Goal: Task Accomplishment & Management: Complete application form

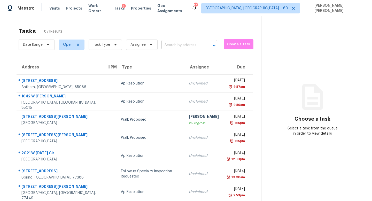
click at [179, 48] on input "text" at bounding box center [181, 45] width 41 height 8
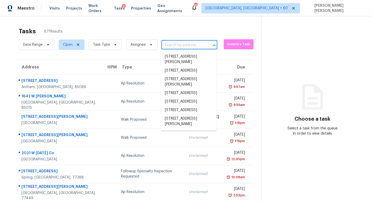
paste input "139 E Taylor Ave, Coolidge, AZ 85128"
type input "139 E Taylor Ave, Coolidge, AZ 85128"
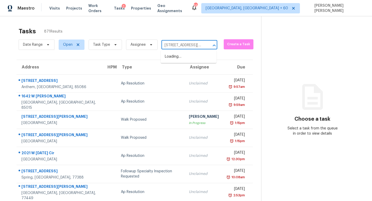
scroll to position [0, 24]
click at [181, 57] on li "139 E Taylor Ave, Coolidge, AZ 85128" at bounding box center [189, 61] width 56 height 19
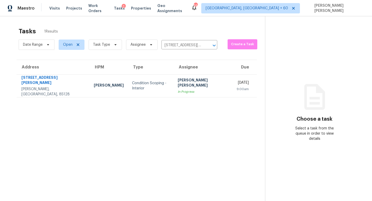
click at [178, 89] on div "In Progress" at bounding box center [203, 91] width 51 height 5
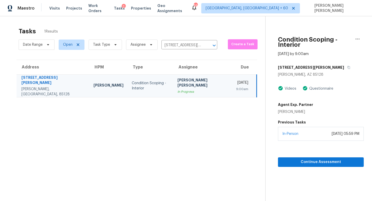
click at [316, 132] on div "In-Person September 15, 2025 at 05:59 PM" at bounding box center [321, 134] width 86 height 14
click at [311, 162] on section "Condition Scoping - Interior Sep 16th 2025 by 9:00am 139 E Taylor Ave Coolidge,…" at bounding box center [314, 116] width 98 height 201
click at [313, 159] on span "Continue Assessment" at bounding box center [320, 162] width 77 height 6
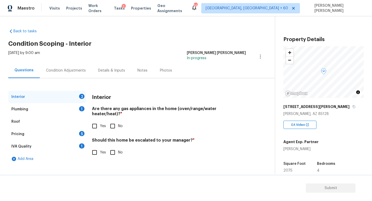
click at [111, 121] on input "No" at bounding box center [112, 126] width 11 height 11
click at [116, 121] on input "No" at bounding box center [112, 126] width 11 height 11
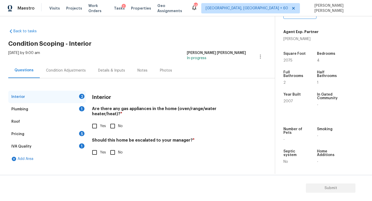
click at [114, 121] on input "No" at bounding box center [112, 126] width 11 height 11
checkbox input "true"
click at [92, 153] on div "Interior Are there any gas appliances in the home (oven/range/water heater/heat…" at bounding box center [169, 128] width 154 height 74
click at [88, 146] on div "Interior 1 Plumbing 1 Roof Pricing 5 IVA Quality 1 Add Area Interior Are there …" at bounding box center [135, 128] width 254 height 74
click at [93, 147] on input "Yes" at bounding box center [94, 152] width 11 height 11
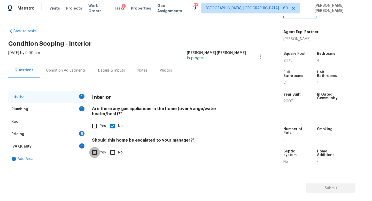
checkbox input "true"
click at [117, 160] on input "text" at bounding box center [169, 165] width 154 height 12
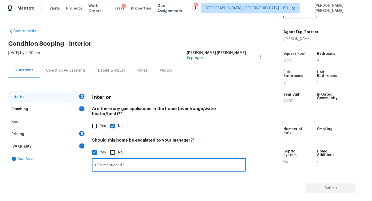
paste input "The owner said that there was a crack in the bathtub so the surround was remove…"
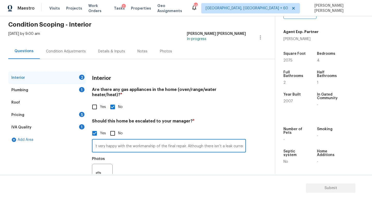
scroll to position [35, 0]
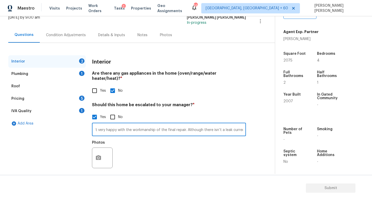
type input "HPM mentioned " The owner said that there was a crack in the bathtub so the sur…"
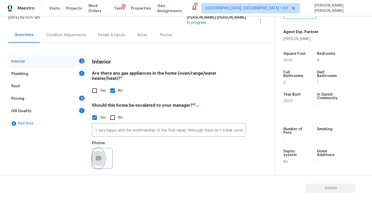
click at [97, 156] on icon "button" at bounding box center [98, 158] width 5 height 5
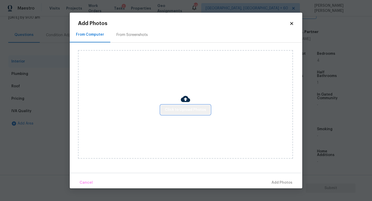
click at [192, 112] on span "Click to Upload Photos" at bounding box center [185, 110] width 41 height 6
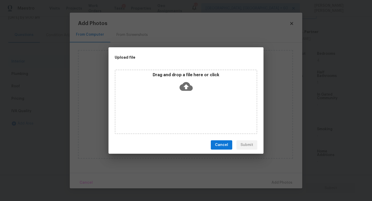
click at [181, 82] on icon at bounding box center [185, 86] width 13 height 13
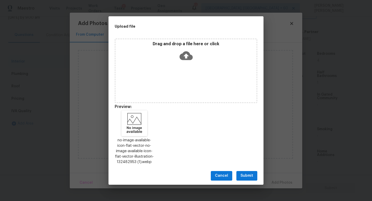
click at [243, 176] on span "Submit" at bounding box center [246, 175] width 13 height 6
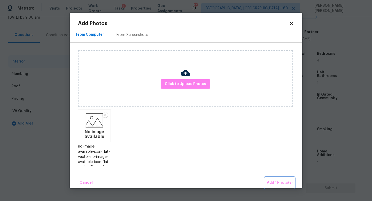
click at [281, 179] on button "Add 1 Photo(s)" at bounding box center [280, 182] width 30 height 11
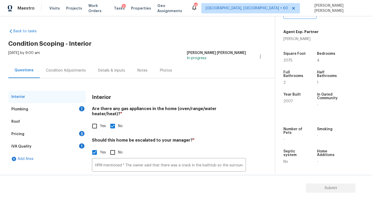
click at [53, 106] on div "Plumbing 1" at bounding box center [46, 109] width 77 height 12
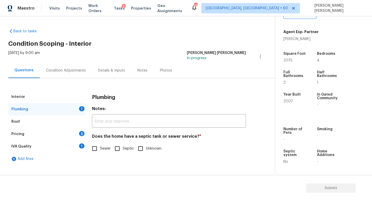
click at [98, 150] on input "Sewer" at bounding box center [94, 148] width 11 height 11
checkbox input "true"
click at [71, 132] on div "Pricing 5" at bounding box center [46, 134] width 77 height 12
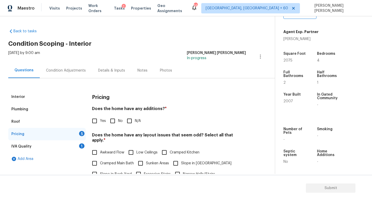
click at [113, 121] on input "No" at bounding box center [112, 120] width 11 height 11
checkbox input "true"
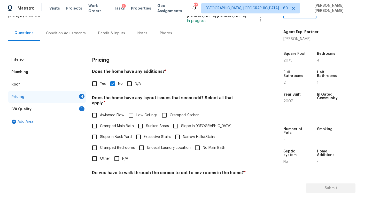
scroll to position [37, 0]
click at [110, 151] on div "Awkward Flow Low Ceilings Cramped Kitchen Cramped Main Bath Sunken Areas Slope …" at bounding box center [169, 136] width 154 height 54
click at [113, 153] on input "N/A" at bounding box center [116, 158] width 11 height 11
checkbox input "true"
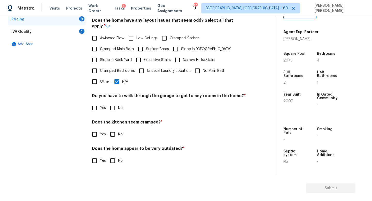
scroll to position [109, 0]
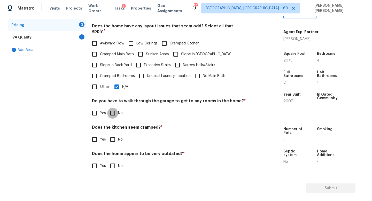
click at [110, 108] on input "No" at bounding box center [112, 113] width 11 height 11
checkbox input "true"
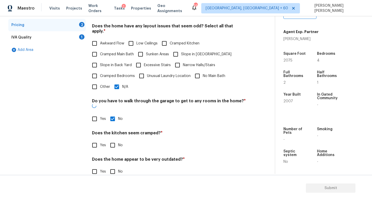
click at [111, 140] on input "No" at bounding box center [112, 145] width 11 height 11
checkbox input "true"
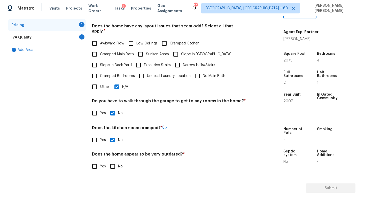
click at [110, 161] on input "No" at bounding box center [112, 166] width 11 height 11
checkbox input "true"
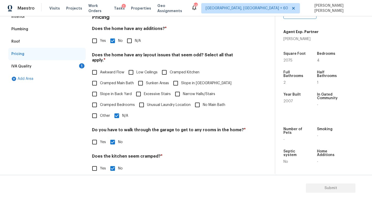
scroll to position [33, 0]
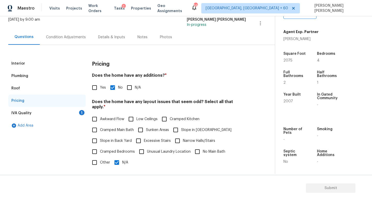
click at [69, 114] on div "IVA Quality 1" at bounding box center [46, 113] width 77 height 12
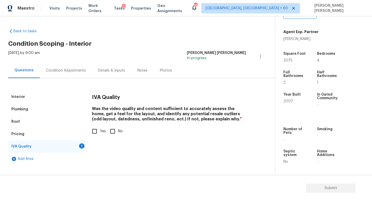
click at [94, 131] on input "Yes" at bounding box center [94, 131] width 11 height 11
checkbox input "true"
click at [67, 70] on div "Condition Adjustments" at bounding box center [66, 70] width 40 height 5
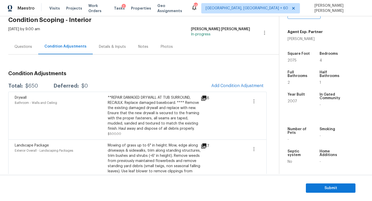
scroll to position [39, 0]
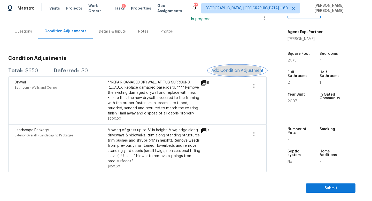
click at [245, 70] on span "Add Condition Adjustment" at bounding box center [237, 70] width 52 height 5
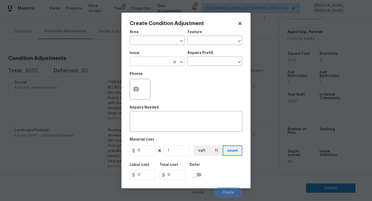
click at [155, 61] on input "text" at bounding box center [150, 62] width 40 height 8
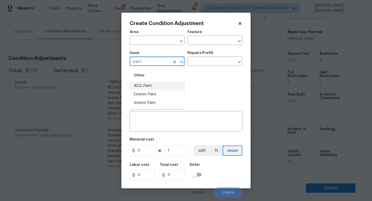
click at [148, 90] on li "ACQ: Paint" at bounding box center [157, 86] width 55 height 9
type input "ACQ: Paint"
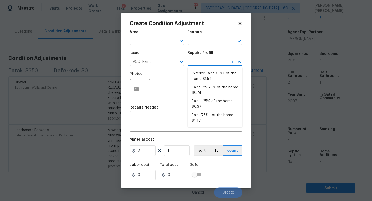
click at [213, 63] on input "text" at bounding box center [207, 62] width 40 height 8
click at [210, 117] on li "Paint 75%+ of the home $1.47" at bounding box center [214, 118] width 55 height 14
type input "Acquisition"
type textarea "Acquisition Scope: 75%+ of the home will likely require interior paint"
type input "1.47"
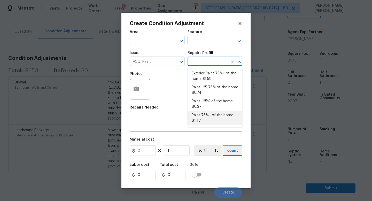
type input "1.47"
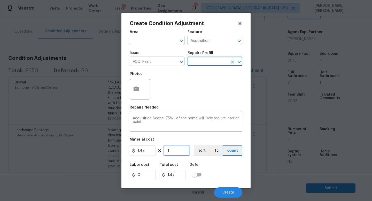
click at [177, 153] on input "1" at bounding box center [177, 150] width 26 height 10
type input "0"
type input "2"
type input "2.94"
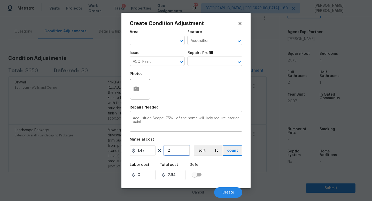
type input "20"
type input "29.4"
type input "207"
type input "304.29"
type input "2075"
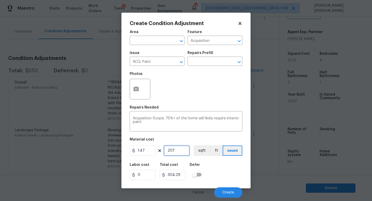
type input "3050.25"
type input "2075"
click at [134, 90] on icon "button" at bounding box center [135, 88] width 5 height 5
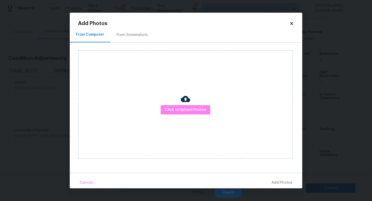
click at [201, 114] on div "Click to Upload Photos" at bounding box center [185, 104] width 215 height 108
click at [194, 110] on span "Click to Upload Photos" at bounding box center [185, 110] width 41 height 6
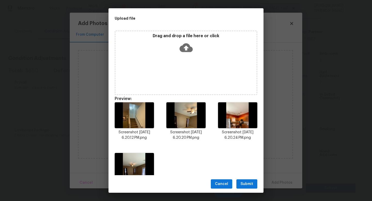
click at [243, 183] on span "Submit" at bounding box center [246, 184] width 13 height 6
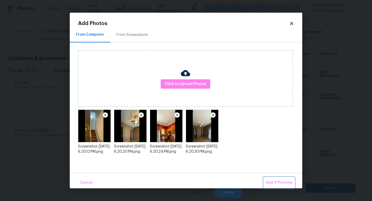
click at [280, 180] on span "Add 4 Photo(s)" at bounding box center [279, 182] width 27 height 6
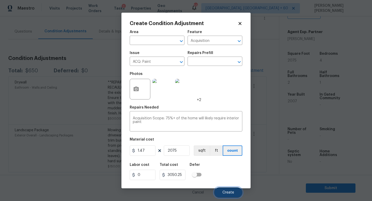
click at [229, 192] on span "Create" at bounding box center [228, 193] width 12 height 4
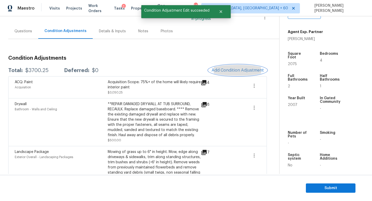
click at [240, 70] on span "Add Condition Adjustment" at bounding box center [237, 70] width 52 height 5
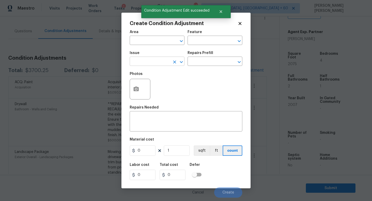
click at [140, 62] on input "text" at bounding box center [150, 62] width 40 height 8
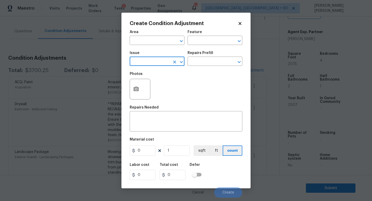
click at [140, 62] on input "text" at bounding box center [150, 62] width 40 height 8
click at [151, 88] on li "ACQ: Flooring" at bounding box center [157, 86] width 55 height 9
type input "ACQ: Flooring"
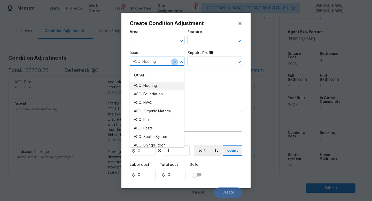
click at [173, 62] on icon "Clear" at bounding box center [174, 61] width 5 height 5
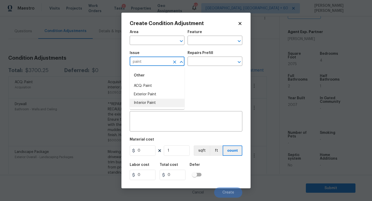
click at [162, 99] on li "Interior Paint" at bounding box center [157, 103] width 55 height 9
type input "Interior Paint"
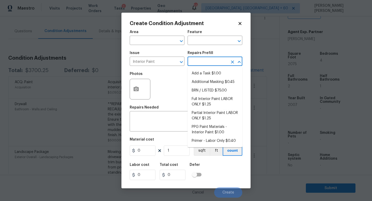
click at [202, 60] on input "text" at bounding box center [207, 62] width 40 height 8
click at [211, 138] on li "Primer - Labor Only $0.40" at bounding box center [214, 141] width 55 height 9
type input "Overall Paint"
type textarea "Interior primer - PRIMER PROVIDED BY OPENDOOR - All nails, screws, drywall anch…"
type input "0.4"
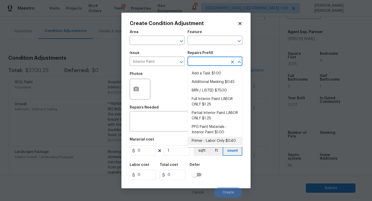
type input "0.4"
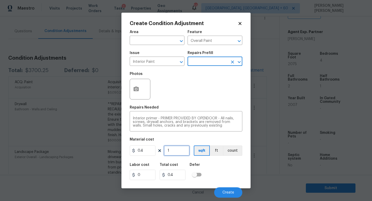
click at [176, 153] on input "1" at bounding box center [177, 150] width 26 height 10
type input "0"
type input "1"
type input "0.4"
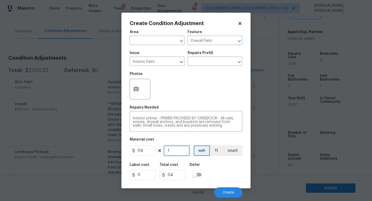
type input "10"
type input "4"
type input "103"
type input "41.2"
type input "1037"
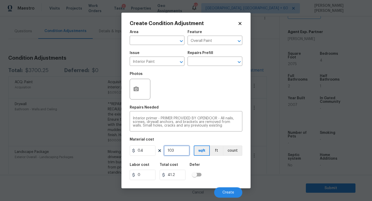
type input "414.8"
type input "1037"
click at [224, 193] on span "Create" at bounding box center [228, 193] width 12 height 4
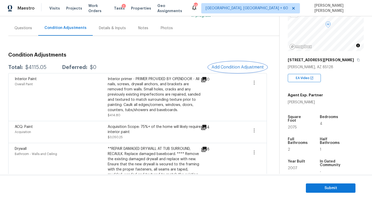
scroll to position [27, 0]
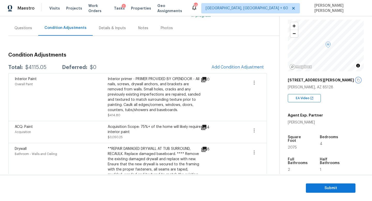
click at [357, 79] on icon "button" at bounding box center [358, 80] width 3 height 3
click at [127, 50] on div "Condition Adjustments Total: $4115.05 Deferred: $0 Add Condition Adjustment Int…" at bounding box center [137, 143] width 258 height 190
click at [230, 63] on button "Add Condition Adjustment" at bounding box center [237, 67] width 58 height 11
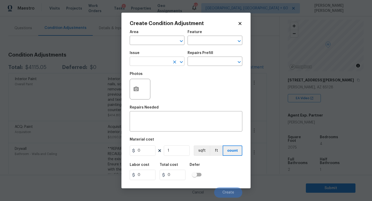
click at [151, 64] on input "text" at bounding box center [150, 62] width 40 height 8
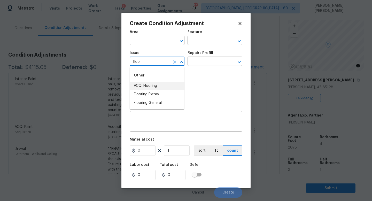
click at [153, 87] on li "ACQ: Flooring" at bounding box center [157, 86] width 55 height 9
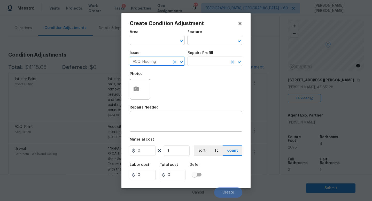
type input "ACQ: Flooring"
click at [201, 63] on input "text" at bounding box center [207, 62] width 40 height 8
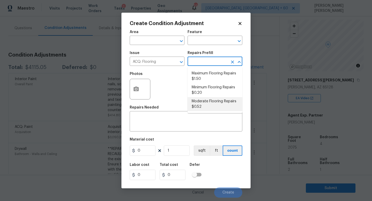
click at [212, 103] on li "Moderate Flooring Repairs $0.52" at bounding box center [214, 104] width 55 height 14
type input "Acquisition"
type textarea "Acquisition Scope: Moderate flooring repairs"
type input "0.52"
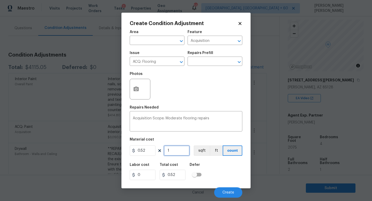
click at [177, 153] on input "1" at bounding box center [177, 150] width 26 height 10
type input "0"
type input "2"
type input "1.04"
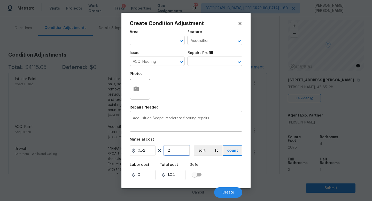
type input "20"
type input "10.4"
type input "207"
type input "107.64"
type input "2075"
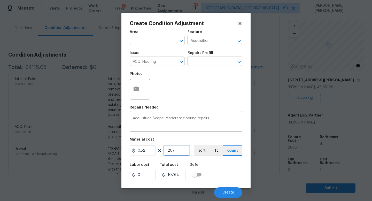
type input "1079"
type input "2075"
click at [139, 92] on icon "button" at bounding box center [136, 89] width 6 height 6
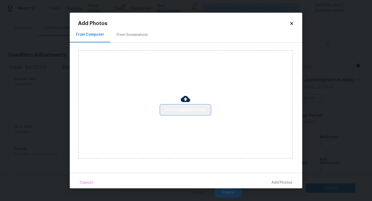
click at [171, 105] on button "Click to Upload Photos" at bounding box center [186, 110] width 50 height 10
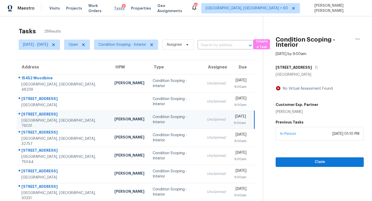
click at [116, 8] on span "Tasks" at bounding box center [119, 8] width 11 height 4
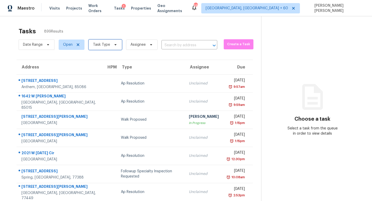
click at [112, 48] on span "Task Type" at bounding box center [105, 44] width 33 height 10
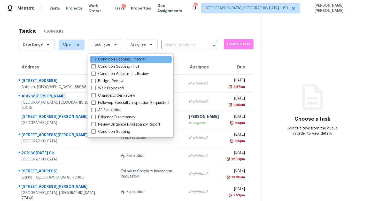
click at [118, 59] on label "Condition Scoping - Interior" at bounding box center [118, 59] width 54 height 5
click at [95, 59] on input "Condition Scoping - Interior" at bounding box center [92, 58] width 3 height 3
checkbox input "true"
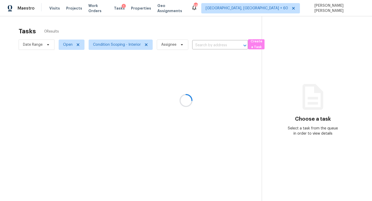
click at [117, 29] on div at bounding box center [186, 100] width 372 height 201
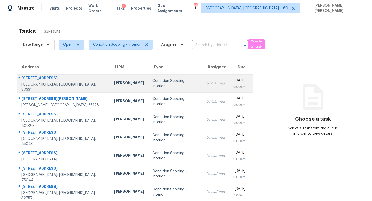
click at [155, 80] on td "Condition Scoping - Interior" at bounding box center [175, 83] width 54 height 18
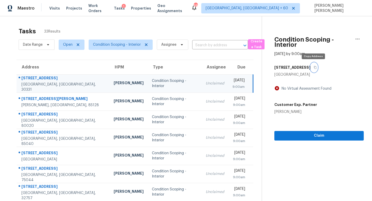
click at [313, 67] on icon "button" at bounding box center [314, 67] width 3 height 3
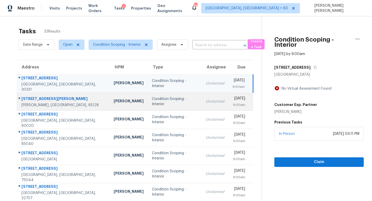
click at [201, 104] on td "Unclaimed" at bounding box center [214, 101] width 27 height 18
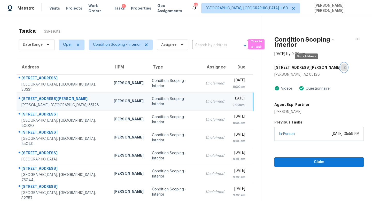
click at [343, 67] on icon "button" at bounding box center [344, 67] width 3 height 3
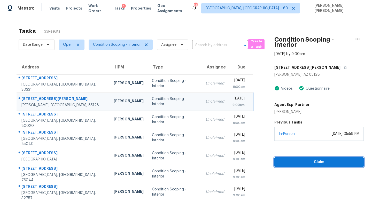
click at [314, 164] on span "Claim" at bounding box center [318, 162] width 81 height 6
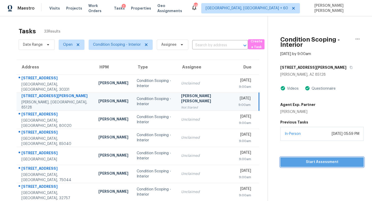
click at [322, 162] on span "Start Assessment" at bounding box center [321, 162] width 75 height 6
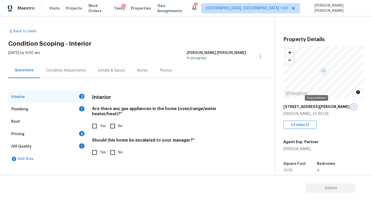
click at [352, 107] on icon "button" at bounding box center [353, 106] width 3 height 3
click at [117, 6] on span "Tasks" at bounding box center [119, 8] width 11 height 4
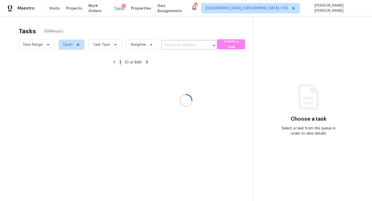
click at [117, 6] on div at bounding box center [186, 100] width 372 height 201
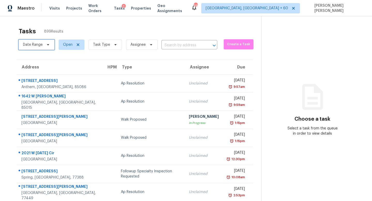
click at [29, 48] on span "Date Range" at bounding box center [37, 44] width 36 height 10
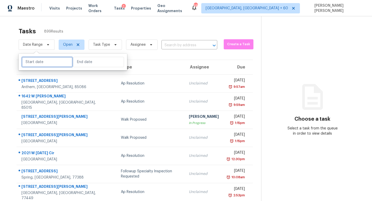
select select "8"
select select "2025"
select select "9"
select select "2025"
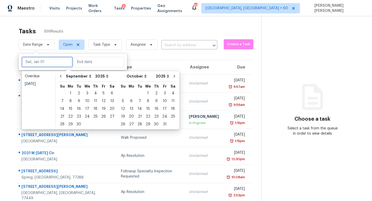
click at [33, 61] on input "text" at bounding box center [47, 62] width 51 height 10
click at [77, 108] on div "16" at bounding box center [79, 108] width 8 height 7
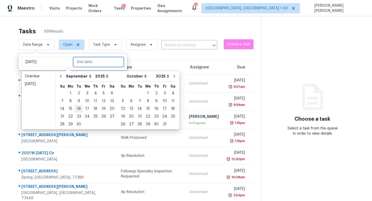
type input "Tue, Sep 16"
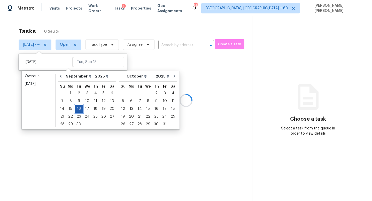
click at [77, 108] on div "16" at bounding box center [79, 108] width 8 height 7
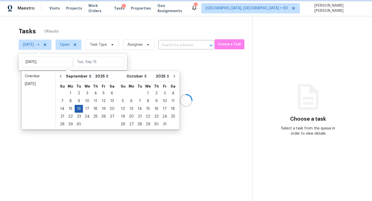
type input "Tue, Sep 16"
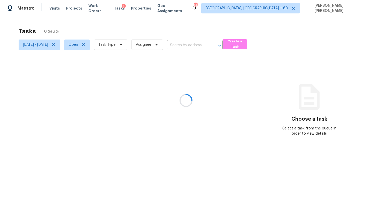
click at [130, 47] on div at bounding box center [186, 100] width 372 height 201
click at [131, 44] on div at bounding box center [186, 100] width 372 height 201
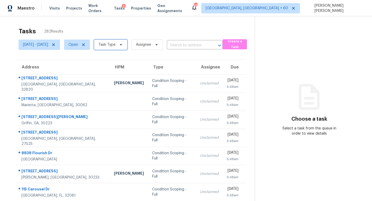
click at [115, 44] on span "Task Type" at bounding box center [106, 44] width 17 height 5
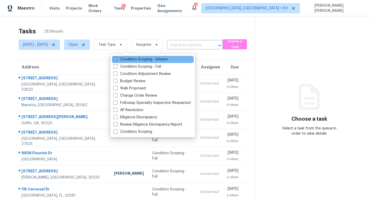
click at [131, 58] on label "Condition Scoping - Interior" at bounding box center [140, 59] width 54 height 5
click at [117, 58] on input "Condition Scoping - Interior" at bounding box center [114, 58] width 3 height 3
checkbox input "true"
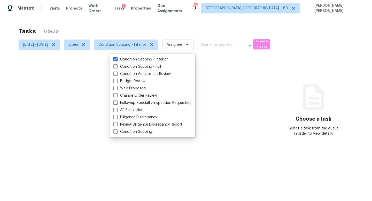
click at [136, 34] on div at bounding box center [186, 100] width 372 height 201
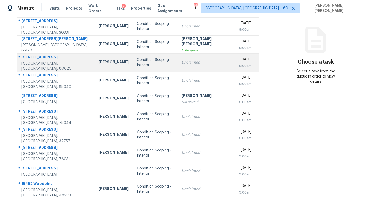
scroll to position [68, 0]
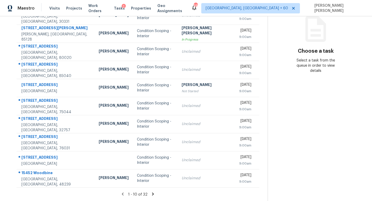
click at [151, 194] on icon at bounding box center [153, 194] width 5 height 5
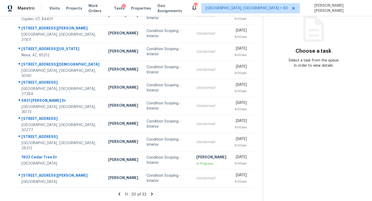
click at [149, 193] on div "11 - 20 of 32" at bounding box center [135, 194] width 255 height 5
click at [153, 192] on icon at bounding box center [151, 194] width 5 height 5
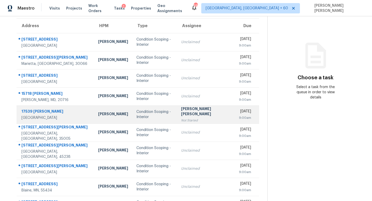
scroll to position [36, 0]
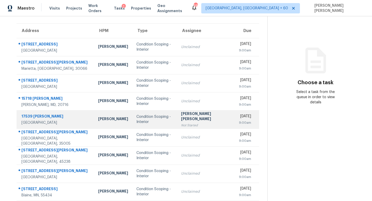
click at [179, 113] on td "Jishnu Manoj Not Started" at bounding box center [206, 119] width 58 height 18
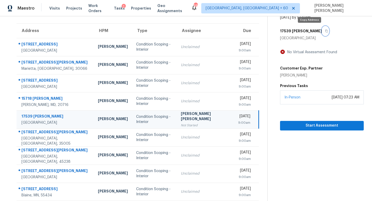
click at [325, 30] on icon "button" at bounding box center [326, 31] width 3 height 3
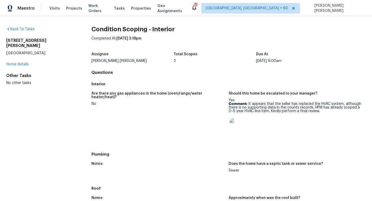
scroll to position [8, 0]
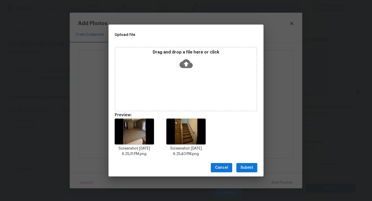
scroll to position [27, 0]
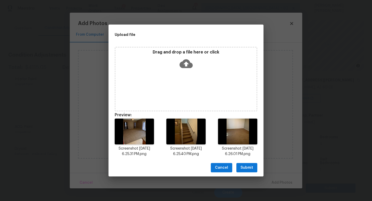
click at [247, 167] on span "Submit" at bounding box center [246, 167] width 13 height 6
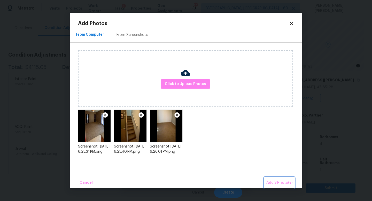
click at [286, 180] on span "Add 3 Photo(s)" at bounding box center [279, 182] width 26 height 6
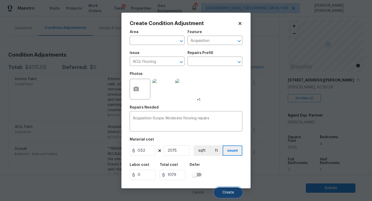
click at [230, 192] on span "Create" at bounding box center [228, 193] width 12 height 4
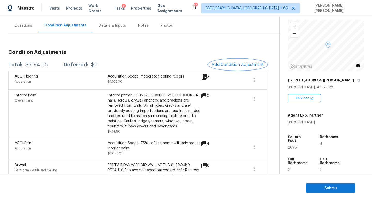
scroll to position [36, 0]
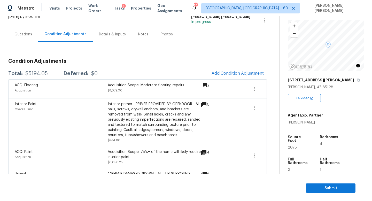
click at [35, 74] on div "$5194.05" at bounding box center [36, 73] width 22 height 5
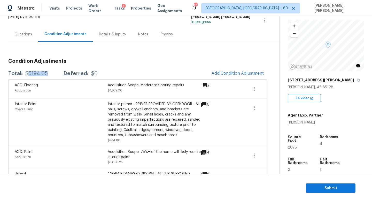
click at [35, 74] on div "$5194.05" at bounding box center [36, 73] width 22 height 5
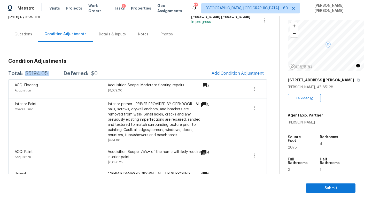
click at [35, 74] on div "$5194.05" at bounding box center [36, 73] width 22 height 5
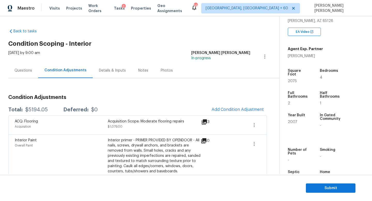
scroll to position [99, 0]
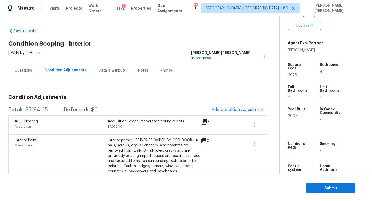
click at [310, 193] on section "Submit" at bounding box center [186, 188] width 372 height 26
click at [319, 189] on span "Submit" at bounding box center [330, 188] width 41 height 6
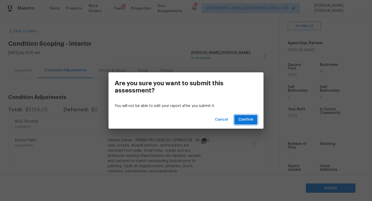
click at [239, 122] on button "Confirm" at bounding box center [245, 120] width 23 height 10
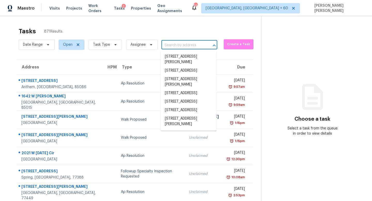
click at [180, 44] on input "text" at bounding box center [181, 45] width 41 height 8
paste input "[STREET_ADDRESS][PERSON_NAME]"
type input "[STREET_ADDRESS][PERSON_NAME]"
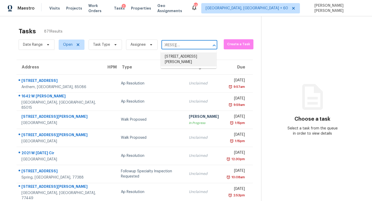
click at [184, 56] on li "[STREET_ADDRESS][PERSON_NAME]" at bounding box center [189, 59] width 56 height 14
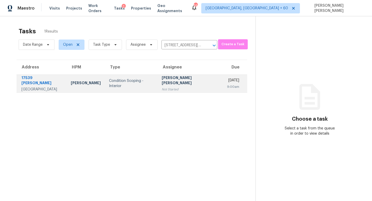
click at [182, 80] on div "[PERSON_NAME] [PERSON_NAME]" at bounding box center [190, 81] width 57 height 12
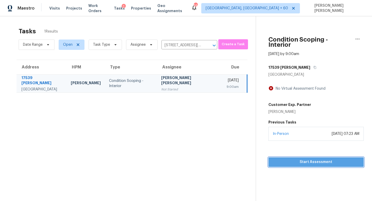
click at [294, 157] on button "Start Assessment" at bounding box center [315, 162] width 95 height 10
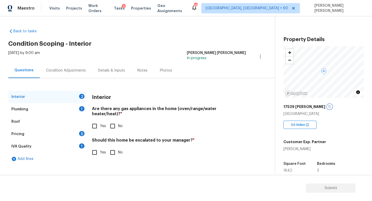
click at [328, 106] on icon "button" at bounding box center [329, 106] width 3 height 3
click at [74, 106] on div "Plumbing 1" at bounding box center [46, 109] width 77 height 12
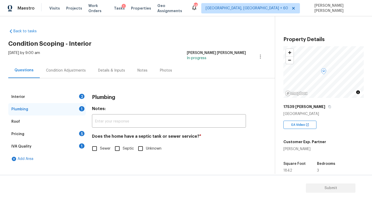
click at [102, 149] on span "Sewer" at bounding box center [105, 148] width 11 height 5
click at [100, 149] on input "Sewer" at bounding box center [94, 148] width 11 height 11
checkbox input "true"
click at [71, 132] on div "Pricing 5" at bounding box center [46, 134] width 77 height 12
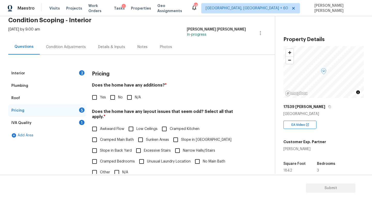
scroll to position [26, 0]
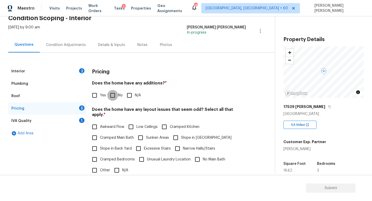
click at [114, 92] on input "No" at bounding box center [112, 95] width 11 height 11
checkbox input "true"
click at [118, 165] on input "N/A" at bounding box center [116, 170] width 11 height 11
checkbox input "true"
click at [118, 164] on label "Cramped Bedrooms" at bounding box center [112, 159] width 46 height 11
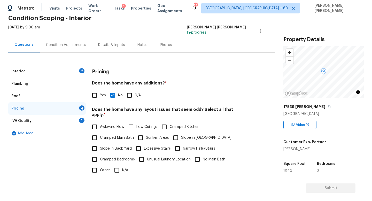
click at [100, 164] on input "Cramped Bedrooms" at bounding box center [94, 159] width 11 height 11
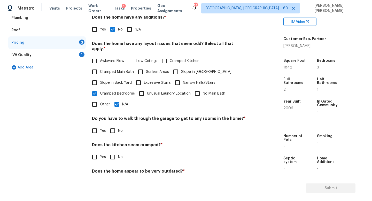
scroll to position [88, 0]
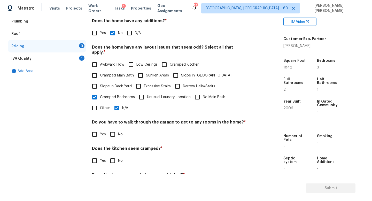
click at [93, 94] on input "Cramped Bedrooms" at bounding box center [94, 97] width 11 height 11
checkbox input "false"
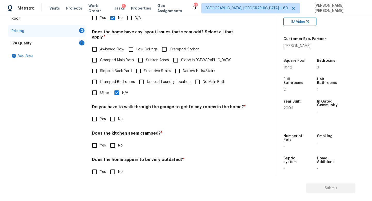
scroll to position [106, 0]
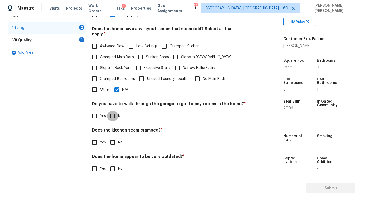
click at [112, 112] on input "No" at bounding box center [112, 115] width 11 height 11
checkbox input "true"
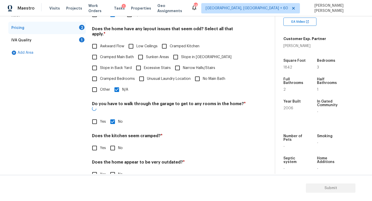
click at [114, 144] on div "Pricing Does the home have any additions? * Yes No N/A Does the home have any l…" at bounding box center [169, 85] width 154 height 201
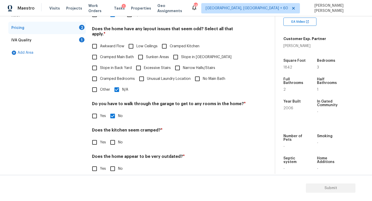
click at [114, 140] on input "No" at bounding box center [112, 142] width 11 height 11
checkbox input "true"
click at [111, 166] on input "No" at bounding box center [112, 169] width 11 height 11
checkbox input "true"
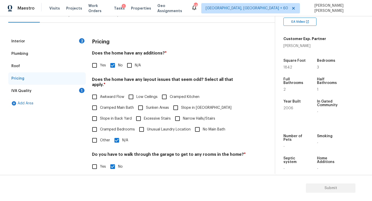
scroll to position [49, 0]
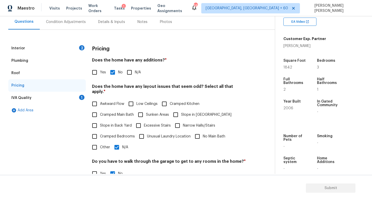
click at [63, 96] on div "IVA Quality 1" at bounding box center [46, 98] width 77 height 12
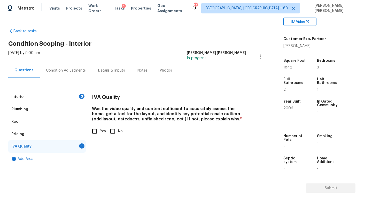
scroll to position [0, 0]
click at [93, 128] on input "Yes" at bounding box center [94, 131] width 11 height 11
checkbox input "true"
click at [51, 94] on div "Interior 2" at bounding box center [46, 97] width 77 height 12
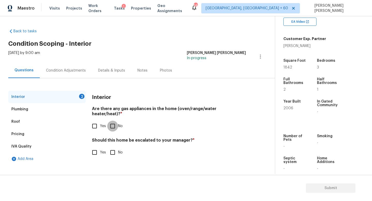
click at [115, 121] on input "No" at bounding box center [112, 126] width 11 height 11
checkbox input "true"
click at [98, 148] on input "Yes" at bounding box center [94, 152] width 11 height 11
checkbox input "true"
click at [67, 71] on div "Condition Adjustments" at bounding box center [66, 70] width 40 height 5
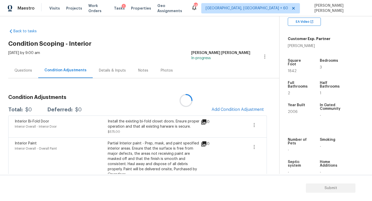
click at [236, 104] on div at bounding box center [186, 100] width 372 height 201
click at [231, 108] on span "Add Condition Adjustment" at bounding box center [238, 109] width 52 height 5
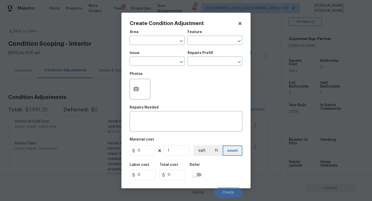
click at [158, 57] on div "Issue" at bounding box center [157, 54] width 55 height 7
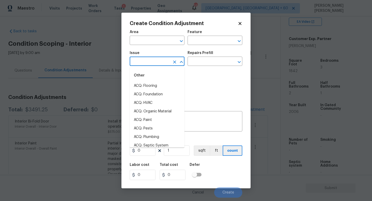
click at [156, 60] on input "text" at bounding box center [150, 62] width 40 height 8
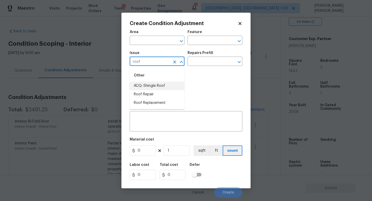
click at [154, 84] on li "ACQ: Shingle Roof" at bounding box center [157, 86] width 55 height 9
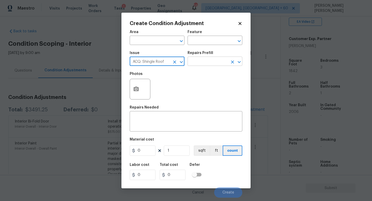
type input "ACQ: Shingle Roof"
click at [204, 65] on input "text" at bounding box center [207, 62] width 40 height 8
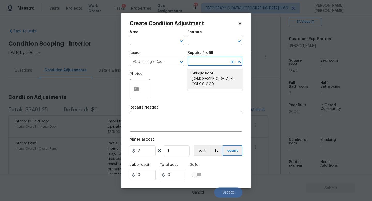
click at [209, 76] on li "Shingle Roof [DEMOGRAPHIC_DATA] FL ONLY $10.00" at bounding box center [214, 78] width 55 height 19
type input "Acquisition"
type textarea "Acquisition Scope ([US_STATE] Only): Shingle Roof 15+ years in age maintenance."
type input "10"
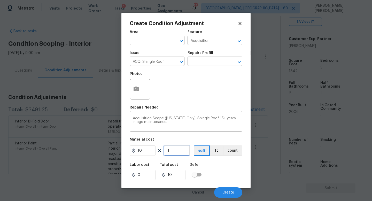
click at [174, 152] on input "1" at bounding box center [177, 150] width 26 height 10
type input "0"
type input "1"
type input "10"
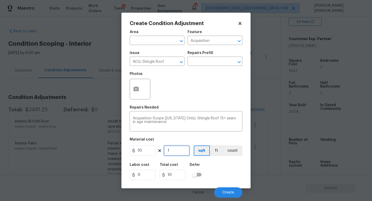
type input "18"
type input "180"
type input "184"
type input "1840"
type input "1842"
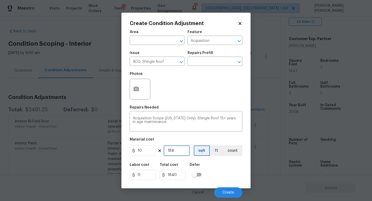
type input "18420"
type input "1842"
click at [228, 189] on button "Create" at bounding box center [228, 192] width 28 height 10
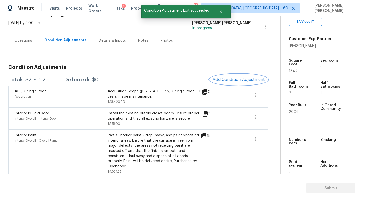
scroll to position [35, 0]
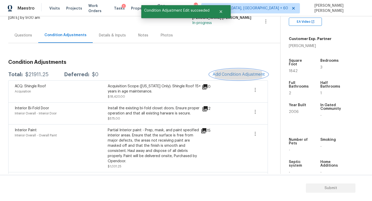
click at [233, 75] on span "Add Condition Adjustment" at bounding box center [238, 74] width 52 height 5
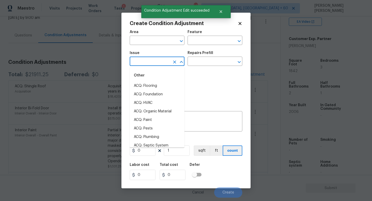
click at [135, 61] on input "text" at bounding box center [150, 62] width 40 height 8
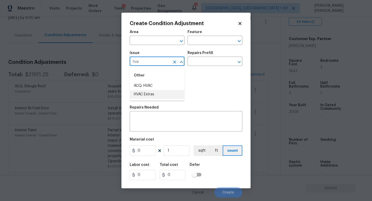
type input "hva"
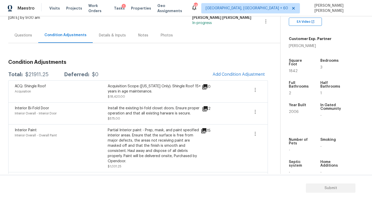
click at [85, 65] on body "Maestro Visits Projects Work Orders Tasks 1 Properties Geo Assignments 588 [GEO…" at bounding box center [186, 100] width 372 height 201
click at [25, 33] on div "Questions" at bounding box center [23, 35] width 18 height 5
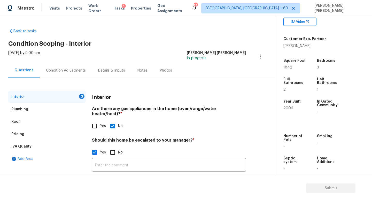
scroll to position [10, 0]
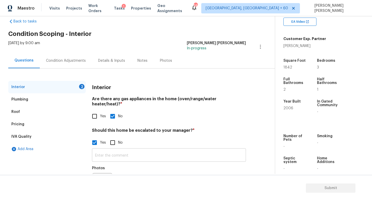
click at [127, 149] on input "text" at bounding box center [169, 155] width 154 height 12
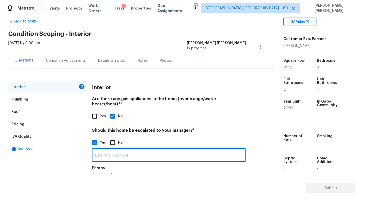
paste input "IVA completed. It appears that the seller has replaced the HVAC system, althoug…"
drag, startPoint x: 124, startPoint y: 150, endPoint x: 41, endPoint y: 153, distance: 83.4
click at [41, 153] on div "Interior 2 Plumbing Roof Pricing IVA Quality Add Area Interior Are there any ga…" at bounding box center [135, 142] width 254 height 122
drag, startPoint x: 110, startPoint y: 149, endPoint x: 72, endPoint y: 149, distance: 37.9
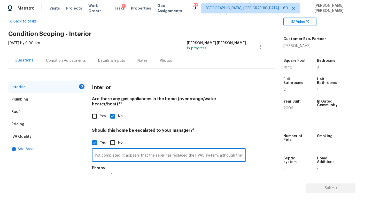
click at [72, 149] on div "Interior 2 Plumbing Roof Pricing IVA Quality Add Area Interior Are there any ga…" at bounding box center [135, 142] width 254 height 122
click at [142, 151] on input "IVA completed. It appears that the seller has replaced the HVAC system, althoug…" at bounding box center [169, 155] width 154 height 12
drag, startPoint x: 142, startPoint y: 151, endPoint x: 253, endPoint y: 151, distance: 111.3
click at [253, 151] on div "Interior 2 Plumbing Roof Pricing IVA Quality Add Area Interior Are there any ga…" at bounding box center [135, 142] width 254 height 122
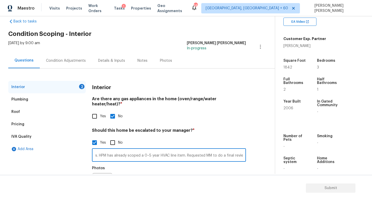
click at [194, 149] on input "IVA completed. It appears that the seller has replaced the HVAC system, althoug…" at bounding box center [169, 155] width 154 height 12
type input "IVA completed. It appears that the seller has replaced the HVAC system, althoug…"
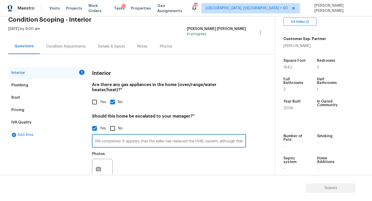
scroll to position [25, 0]
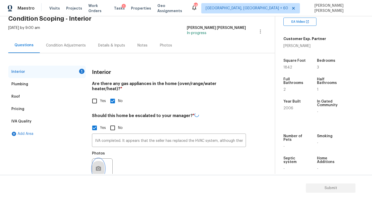
click at [99, 160] on button "button" at bounding box center [98, 169] width 12 height 20
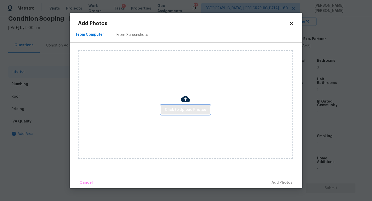
click at [200, 108] on span "Click to Upload Photos" at bounding box center [185, 110] width 41 height 6
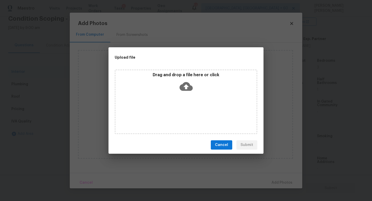
click at [186, 81] on icon at bounding box center [185, 86] width 13 height 13
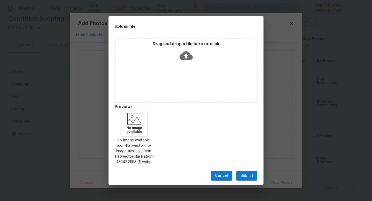
click at [251, 173] on span "Submit" at bounding box center [246, 175] width 13 height 6
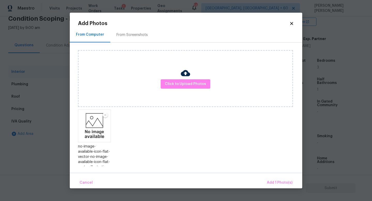
click at [279, 177] on div "Cancel Add 1 Photo(s)" at bounding box center [186, 180] width 232 height 15
click at [276, 178] on button "Add 1 Photo(s)" at bounding box center [280, 182] width 30 height 11
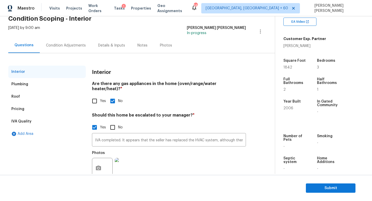
click at [64, 54] on div "Interior Plumbing Roof Pricing IVA Quality Add Area Interior Are there any gas …" at bounding box center [135, 120] width 254 height 134
click at [59, 43] on div "Condition Adjustments" at bounding box center [66, 45] width 40 height 5
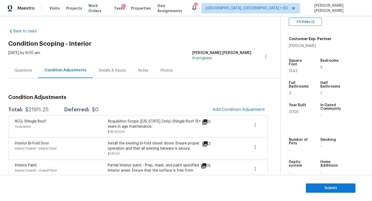
click at [28, 68] on div "Questions" at bounding box center [23, 70] width 18 height 5
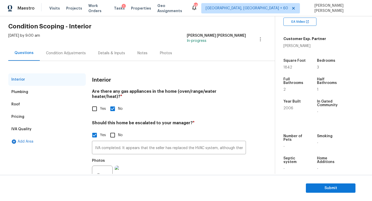
scroll to position [35, 0]
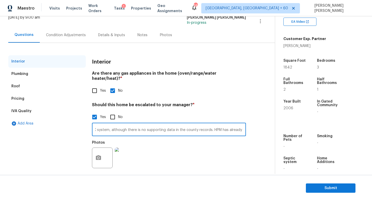
drag, startPoint x: 183, startPoint y: 125, endPoint x: 250, endPoint y: 125, distance: 67.1
click at [250, 125] on div "Interior Plumbing Roof Pricing IVA Quality Add Area Interior Are there any gas …" at bounding box center [135, 116] width 254 height 122
click at [177, 124] on input "IVA completed. It appears that the seller has replaced the HVAC system, althoug…" at bounding box center [169, 130] width 154 height 12
drag, startPoint x: 187, startPoint y: 124, endPoint x: 207, endPoint y: 124, distance: 19.4
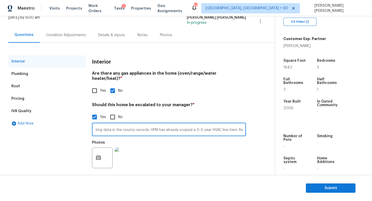
click at [207, 124] on input "IVA completed. It appears that the seller has replaced the HVAC system, althoug…" at bounding box center [169, 130] width 154 height 12
click at [186, 127] on input "IVA completed. It appears that the seller has replaced the HVAC system, althoug…" at bounding box center [169, 130] width 154 height 12
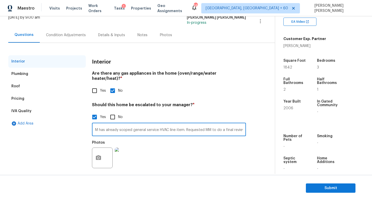
drag, startPoint x: 189, startPoint y: 125, endPoint x: 336, endPoint y: 138, distance: 148.0
click at [336, 138] on div "Back to tasks Condition Scoping - Interior [DATE] by 9:00 am [PERSON_NAME] [PER…" at bounding box center [186, 94] width 372 height 157
click at [192, 125] on input "IVA completed. It appears that the seller has replaced the HVAC system, althoug…" at bounding box center [169, 130] width 154 height 12
drag, startPoint x: 184, startPoint y: 124, endPoint x: 284, endPoint y: 124, distance: 100.2
click at [284, 124] on div "Back to tasks Condition Scoping - Interior [DATE] by 9:00 am [PERSON_NAME] [PER…" at bounding box center [186, 94] width 372 height 157
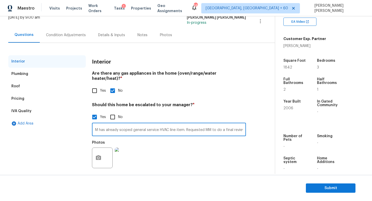
click at [213, 125] on input "IVA completed. It appears that the seller has replaced the HVAC system, althoug…" at bounding box center [169, 130] width 154 height 12
drag, startPoint x: 213, startPoint y: 125, endPoint x: 188, endPoint y: 124, distance: 25.8
click at [188, 124] on input "IVA completed. It appears that the seller has replaced the HVAC system, althoug…" at bounding box center [169, 130] width 154 height 12
click at [228, 125] on input "IVA completed. It appears that the seller has replaced the HVAC system, althoug…" at bounding box center [169, 130] width 154 height 12
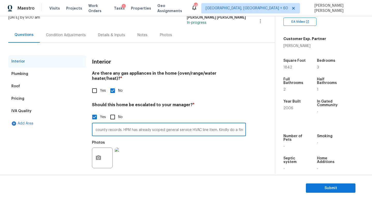
type input "IVA completed. It appears that the seller has replaced the HVAC system, althoug…"
click at [52, 34] on div "Condition Adjustments" at bounding box center [66, 35] width 40 height 5
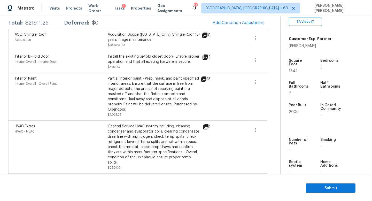
scroll to position [150, 0]
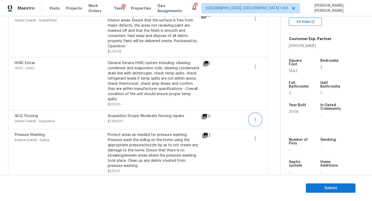
click at [257, 116] on icon "button" at bounding box center [255, 119] width 6 height 6
click at [270, 114] on div "Edit" at bounding box center [284, 113] width 40 height 5
click at [270, 116] on body "Maestro Visits Projects Work Orders Tasks 1 Properties Geo Assignments 587 [GEO…" at bounding box center [186, 100] width 372 height 201
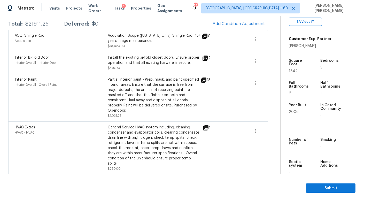
scroll to position [84, 0]
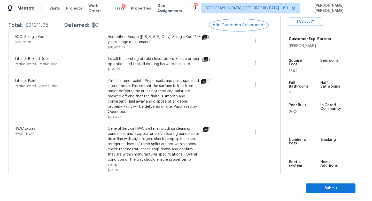
click at [240, 29] on button "Add Condition Adjustment" at bounding box center [238, 25] width 58 height 11
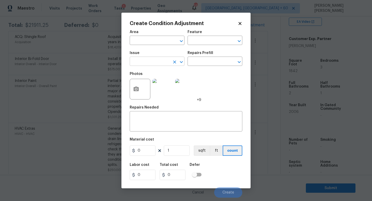
click at [153, 59] on input "text" at bounding box center [150, 62] width 40 height 8
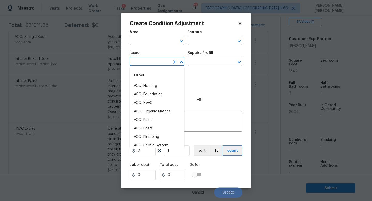
click at [149, 64] on input "text" at bounding box center [150, 62] width 40 height 8
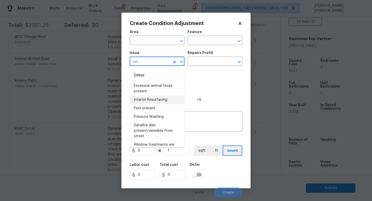
click at [148, 101] on li "Interior Resurfacing" at bounding box center [157, 100] width 55 height 9
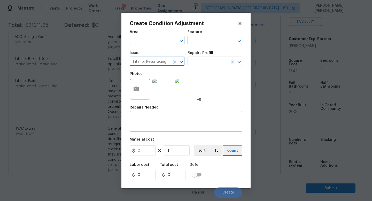
type input "Interior Resurfacing"
click at [191, 62] on input "text" at bounding box center [207, 62] width 40 height 8
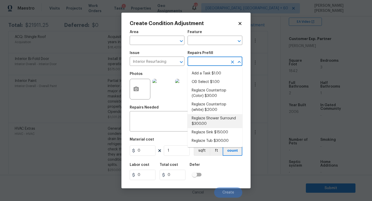
click at [210, 124] on li "Reglaze Shower Surround $300.00" at bounding box center [214, 121] width 55 height 14
type textarea "Prep, mask, clean and reglaze the fiberglass shower surround (white) both on th…"
type input "300"
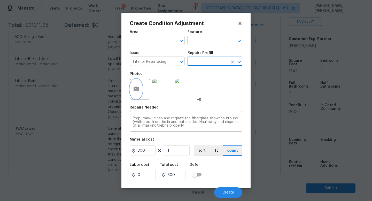
click at [141, 90] on button "button" at bounding box center [136, 89] width 12 height 20
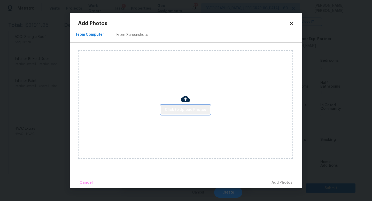
click at [203, 109] on span "Click to Upload Photos" at bounding box center [185, 110] width 41 height 6
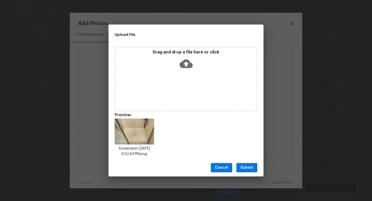
click at [247, 166] on span "Submit" at bounding box center [246, 167] width 13 height 6
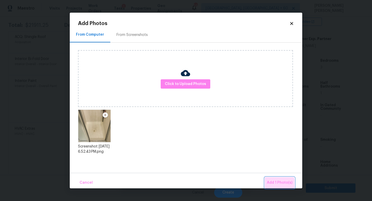
click at [279, 184] on span "Add 1 Photo(s)" at bounding box center [280, 182] width 26 height 6
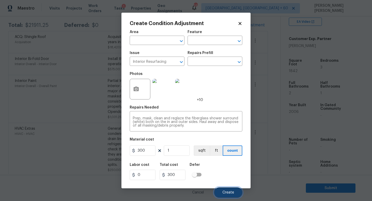
click at [224, 191] on span "Create" at bounding box center [228, 193] width 12 height 4
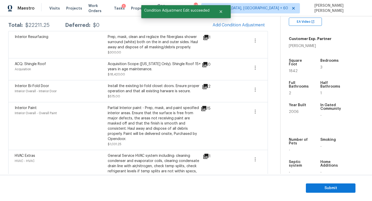
click at [206, 87] on icon at bounding box center [205, 86] width 6 height 6
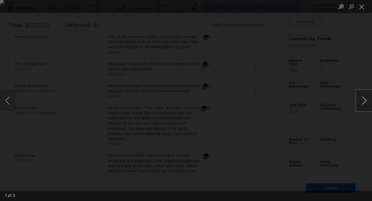
click at [365, 102] on button "Next image" at bounding box center [363, 100] width 15 height 21
click at [348, 68] on div "Lightbox" at bounding box center [186, 100] width 372 height 201
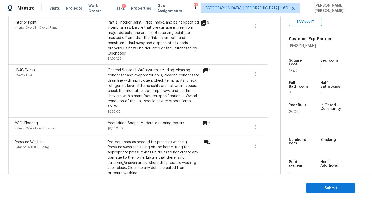
scroll to position [151, 0]
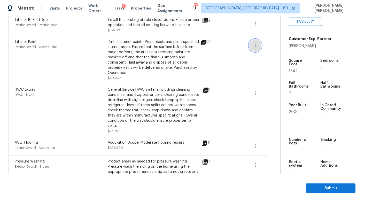
click at [250, 44] on button "button" at bounding box center [255, 45] width 12 height 12
click at [269, 44] on div "Edit" at bounding box center [284, 44] width 40 height 5
click at [268, 79] on body "Maestro Visits Projects Work Orders Tasks 1 Properties Geo Assignments 585 [GEO…" at bounding box center [186, 100] width 372 height 201
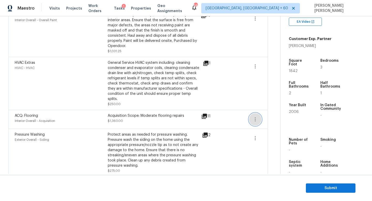
click at [256, 116] on icon "button" at bounding box center [255, 119] width 6 height 6
click at [275, 115] on div "Edit" at bounding box center [284, 113] width 40 height 5
click at [272, 116] on body "Maestro Visits Projects Work Orders Tasks 1 Properties Geo Assignments 585 [GEO…" at bounding box center [186, 100] width 372 height 201
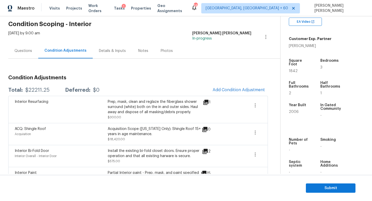
scroll to position [19, 0]
click at [234, 85] on button "Add Condition Adjustment" at bounding box center [238, 90] width 58 height 11
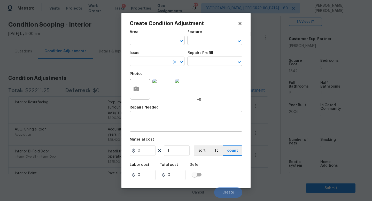
click at [150, 63] on input "text" at bounding box center [150, 62] width 40 height 8
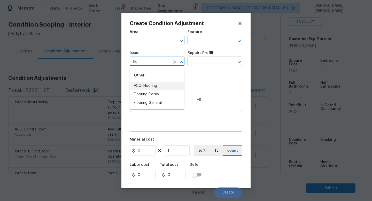
click at [155, 84] on li "ACQ: Flooring" at bounding box center [157, 86] width 55 height 9
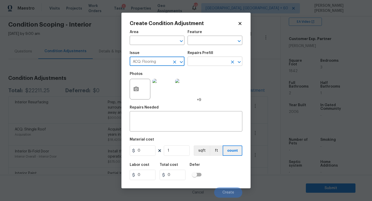
type input "ACQ: Flooring"
click at [203, 62] on input "text" at bounding box center [207, 62] width 40 height 8
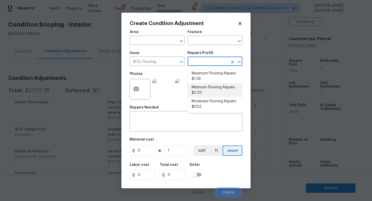
click at [216, 91] on li "Minimum Flooring Repairs $0.20" at bounding box center [214, 90] width 55 height 14
type input "Acquisition"
type textarea "Acquisition Scope: Minimum flooring repairs"
type input "0.2"
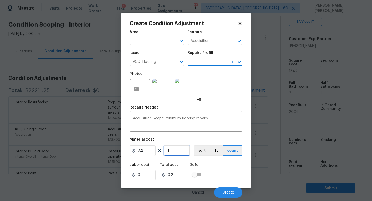
click at [184, 149] on input "1" at bounding box center [177, 150] width 26 height 10
type input "0"
type input "8"
type input "1.6"
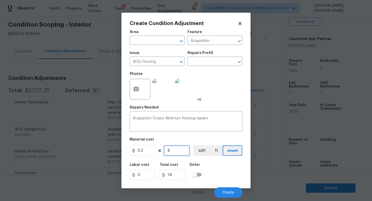
type input "84"
type input "16.8"
type input "842"
type input "168.4"
type input "842"
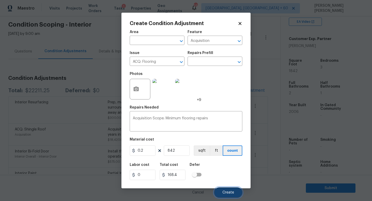
click at [232, 194] on span "Create" at bounding box center [228, 193] width 12 height 4
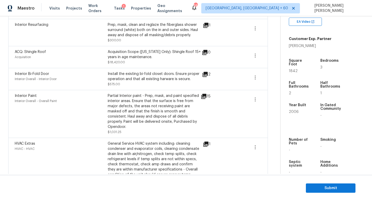
scroll to position [113, 0]
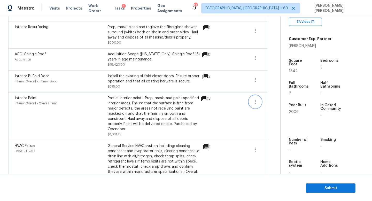
click at [254, 105] on button "button" at bounding box center [255, 102] width 12 height 12
click at [211, 97] on div "15" at bounding box center [214, 99] width 26 height 6
click at [203, 97] on icon at bounding box center [203, 98] width 5 height 5
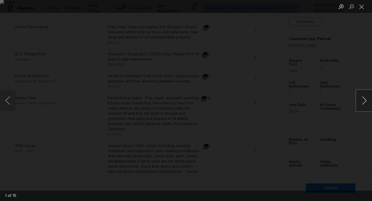
click at [368, 102] on button "Next image" at bounding box center [363, 100] width 15 height 21
click at [338, 128] on div "Lightbox" at bounding box center [186, 100] width 372 height 201
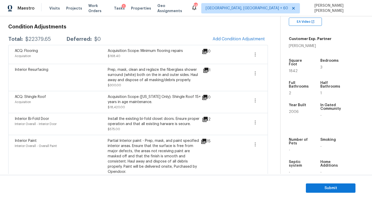
scroll to position [0, 0]
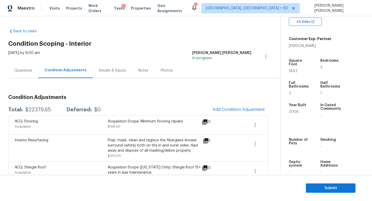
click at [35, 111] on div "$22379.65" at bounding box center [38, 109] width 26 height 5
copy div "$22379.65"
click at [23, 68] on div "Questions" at bounding box center [23, 70] width 18 height 5
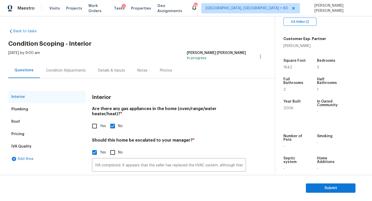
scroll to position [35, 0]
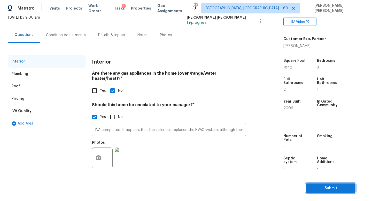
click at [335, 189] on span "Submit" at bounding box center [330, 188] width 41 height 6
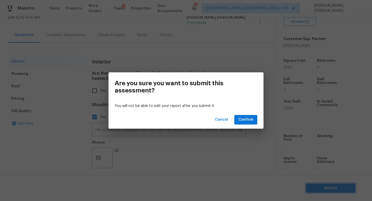
click at [192, 45] on div "Are you sure you want to submit this assessment? You will not be able to edit y…" at bounding box center [186, 100] width 372 height 201
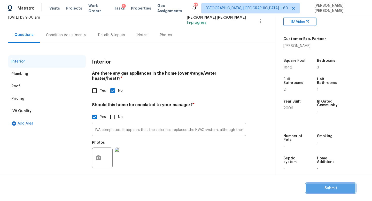
click at [338, 192] on button "Submit" at bounding box center [331, 188] width 50 height 10
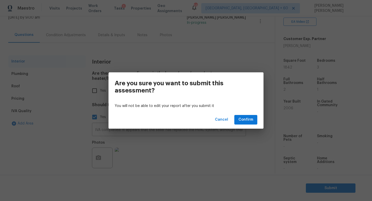
click at [242, 110] on div "You will not be able to edit your report after you submit it" at bounding box center [185, 106] width 155 height 10
click at [243, 120] on span "Confirm" at bounding box center [245, 119] width 15 height 6
